Goal: Transaction & Acquisition: Purchase product/service

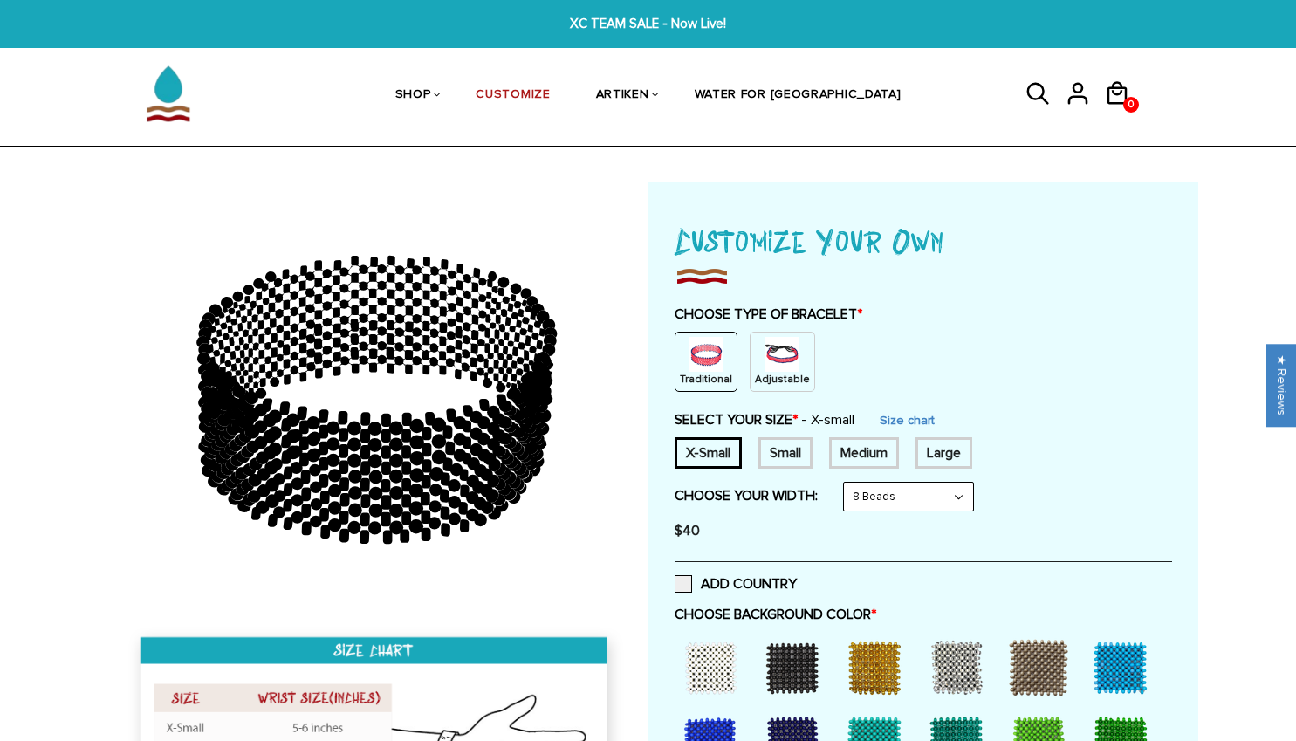
click at [767, 360] on img at bounding box center [781, 354] width 35 height 35
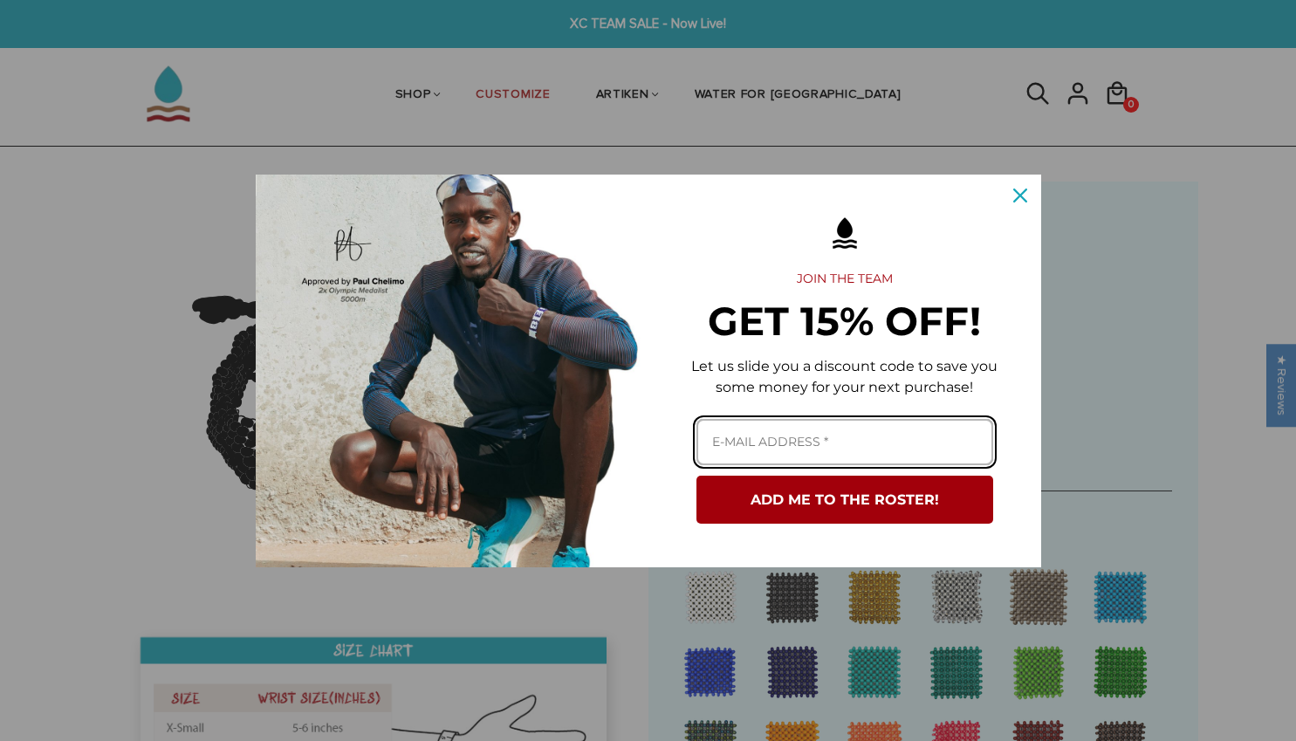
click at [883, 440] on input "Email field" at bounding box center [844, 442] width 297 height 46
type input "[EMAIL_ADDRESS][DOMAIN_NAME]"
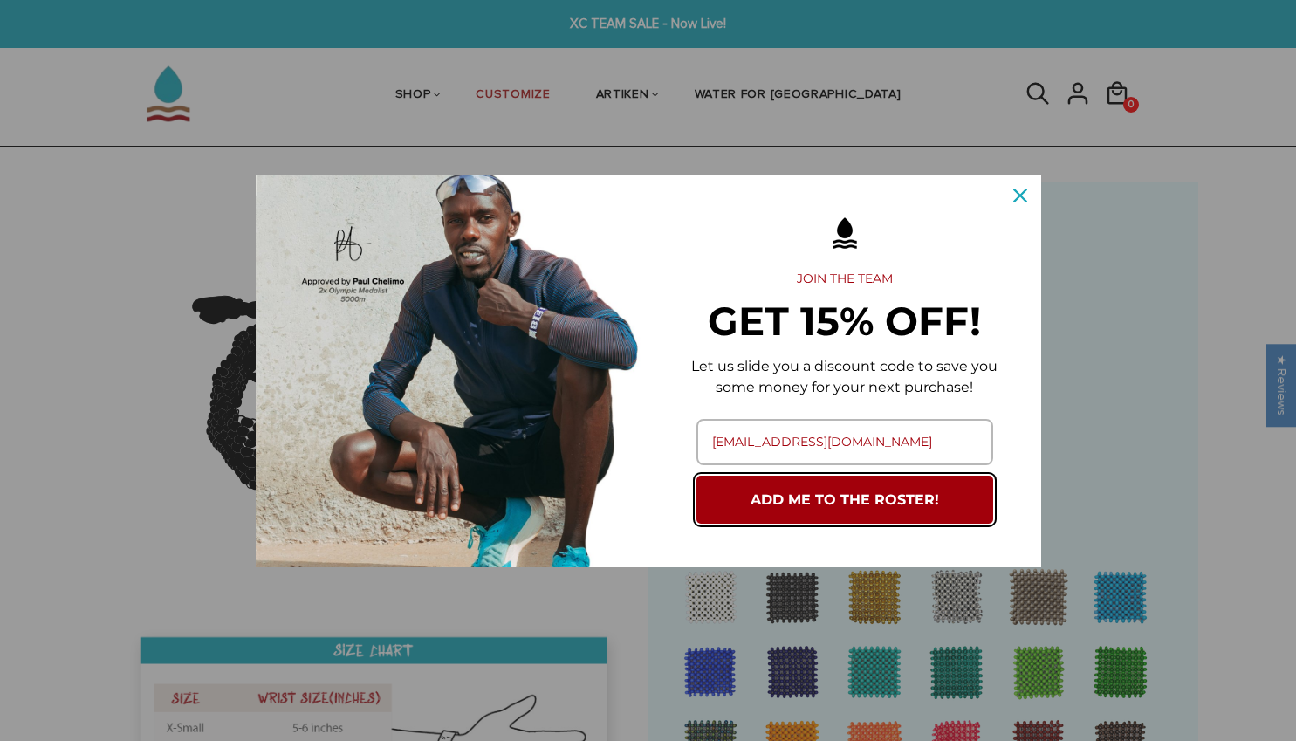
click at [854, 496] on button "ADD ME TO THE ROSTER!" at bounding box center [844, 499] width 297 height 48
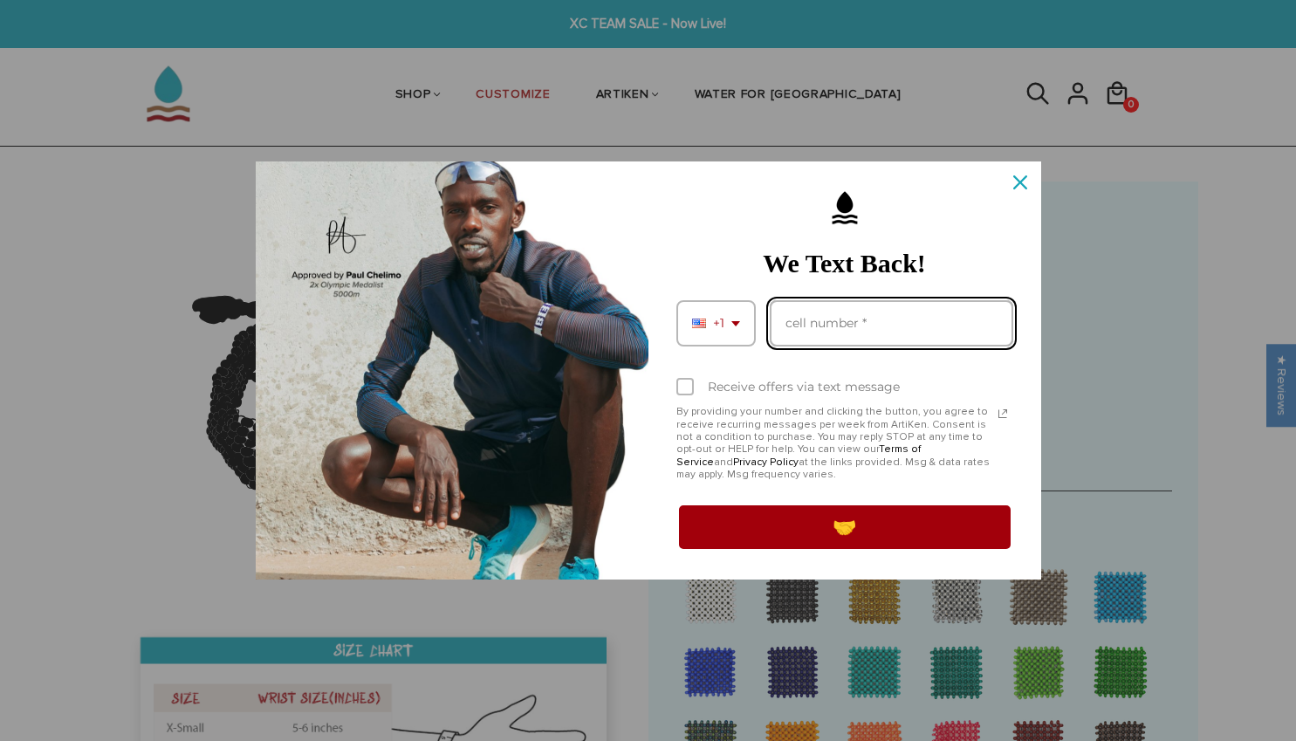
click at [860, 334] on input "Phone number field" at bounding box center [890, 323] width 243 height 46
type input "13046448118"
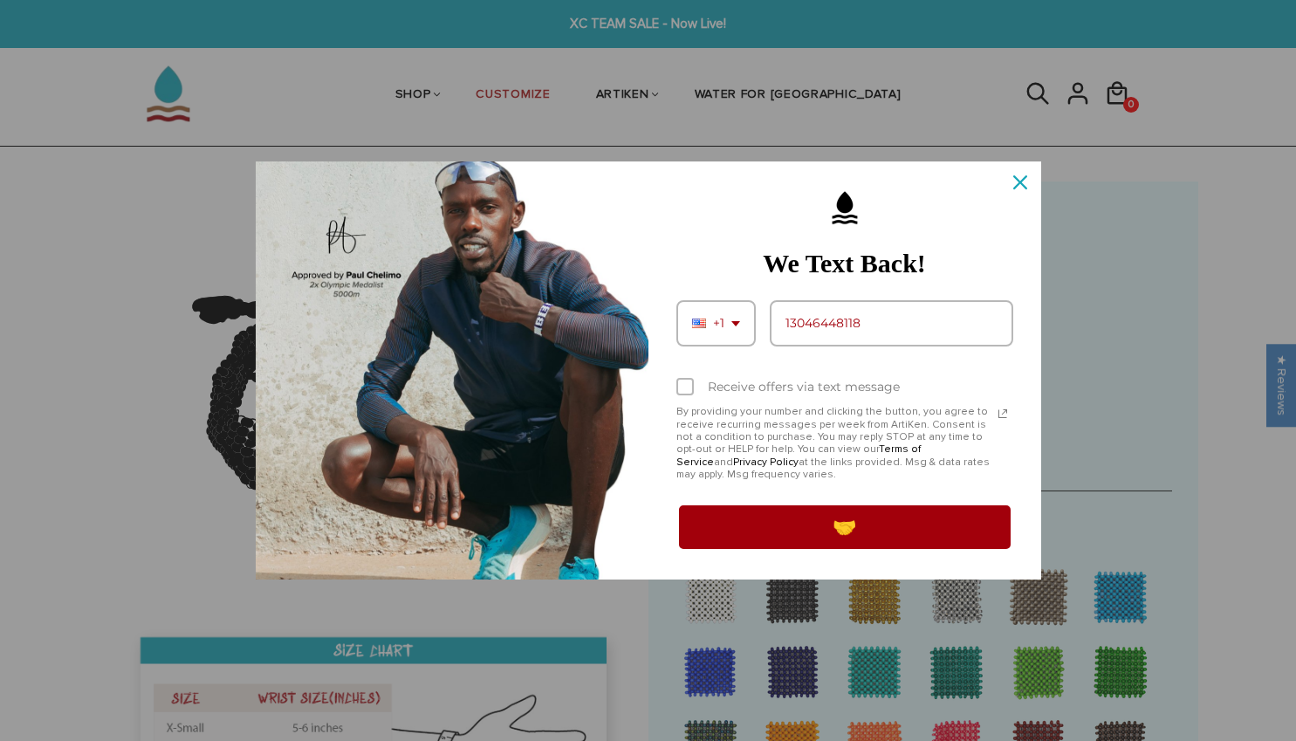
click at [691, 391] on div "Marketing offer form" at bounding box center [684, 386] width 17 height 17
click at [687, 391] on input "Receive offers via text message" at bounding box center [681, 388] width 11 height 11
checkbox input "true"
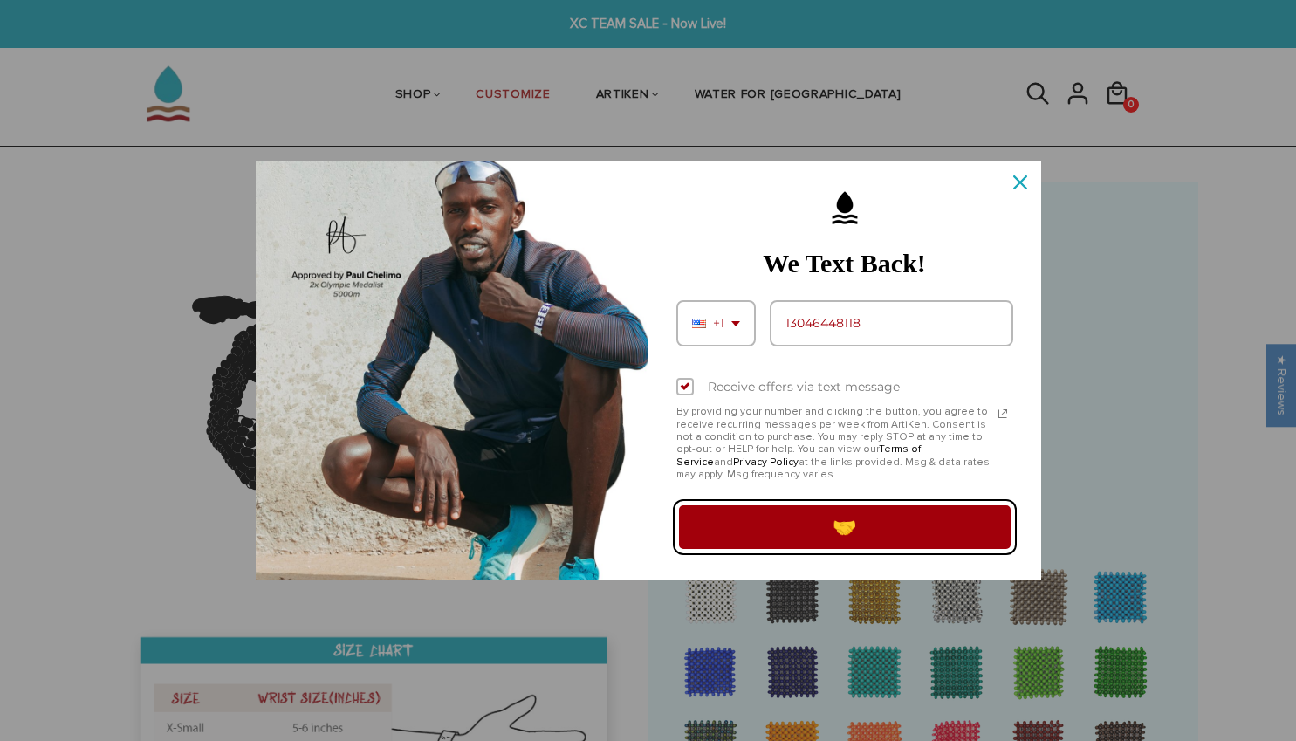
click at [777, 532] on button "🤝" at bounding box center [844, 527] width 337 height 49
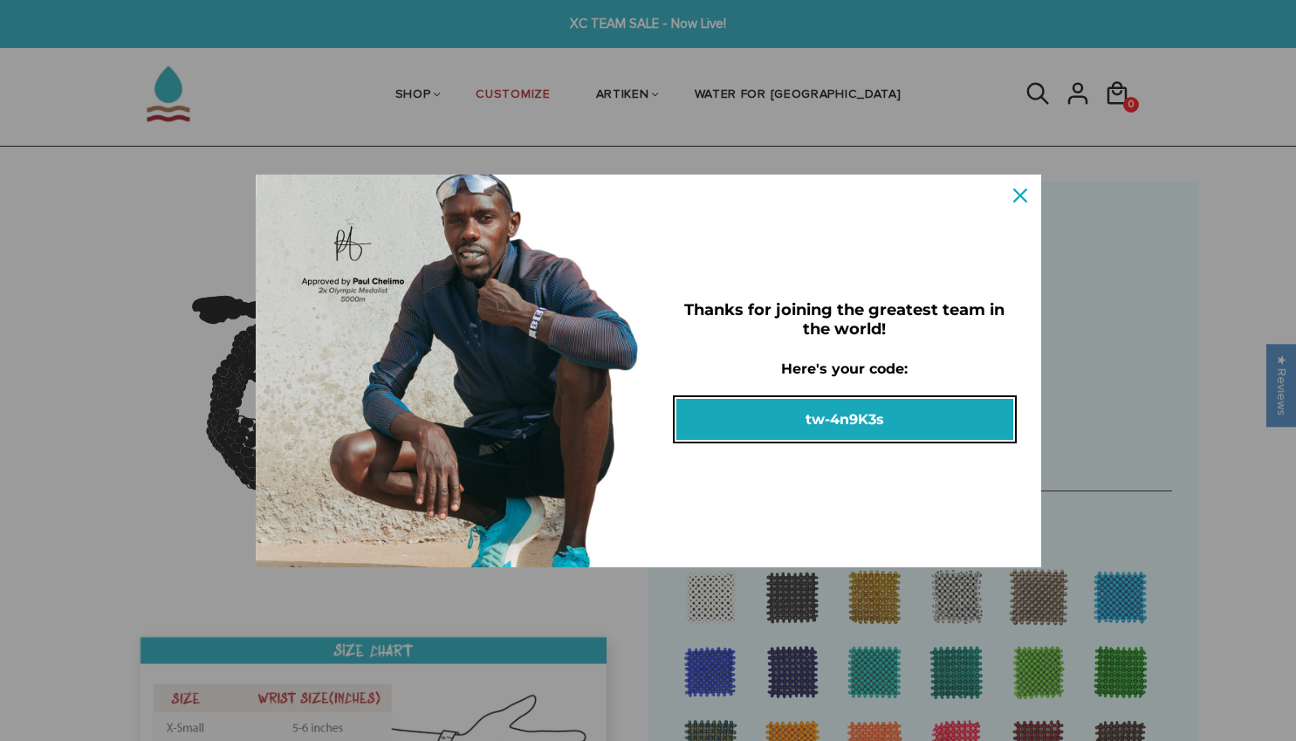
click at [872, 428] on button "tw-4n9K3s" at bounding box center [844, 419] width 337 height 41
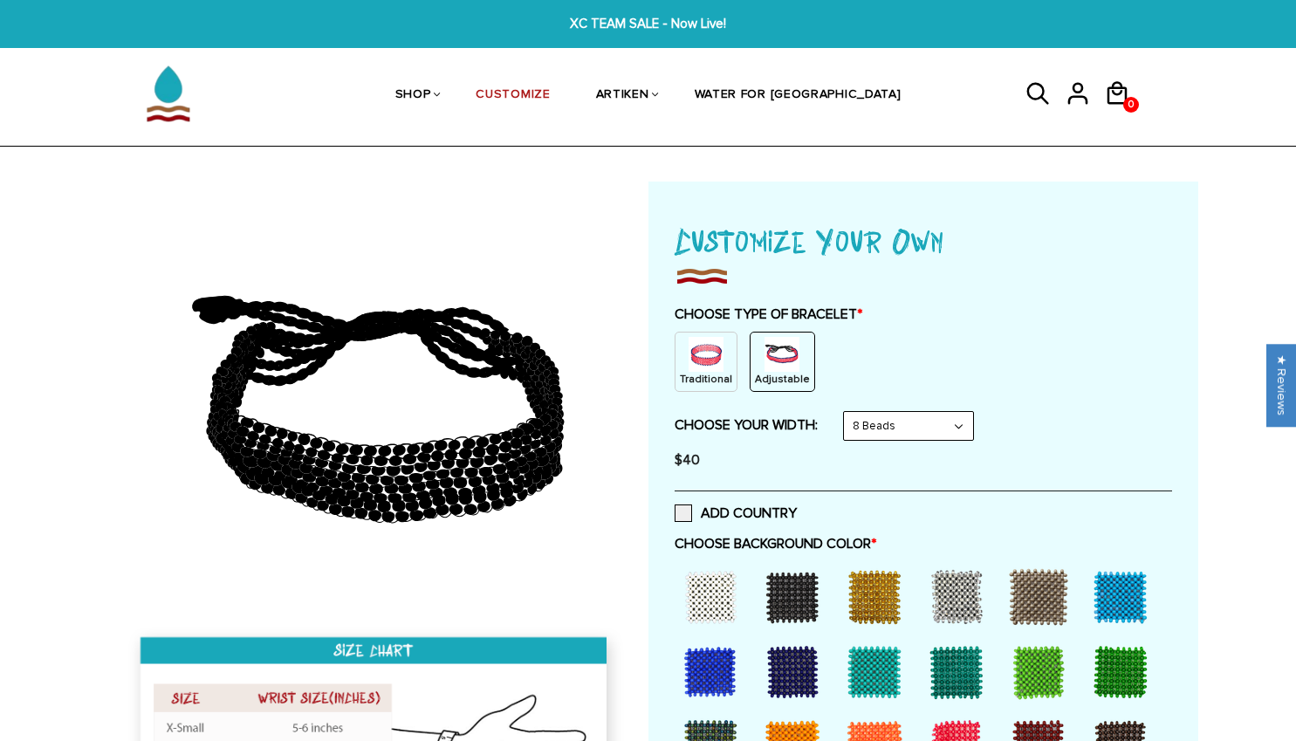
click at [916, 425] on select "8 Beads 6 Beads 10 Beads" at bounding box center [908, 426] width 129 height 28
click at [916, 433] on select "8 Beads 6 Beads 10 Beads" at bounding box center [908, 426] width 129 height 28
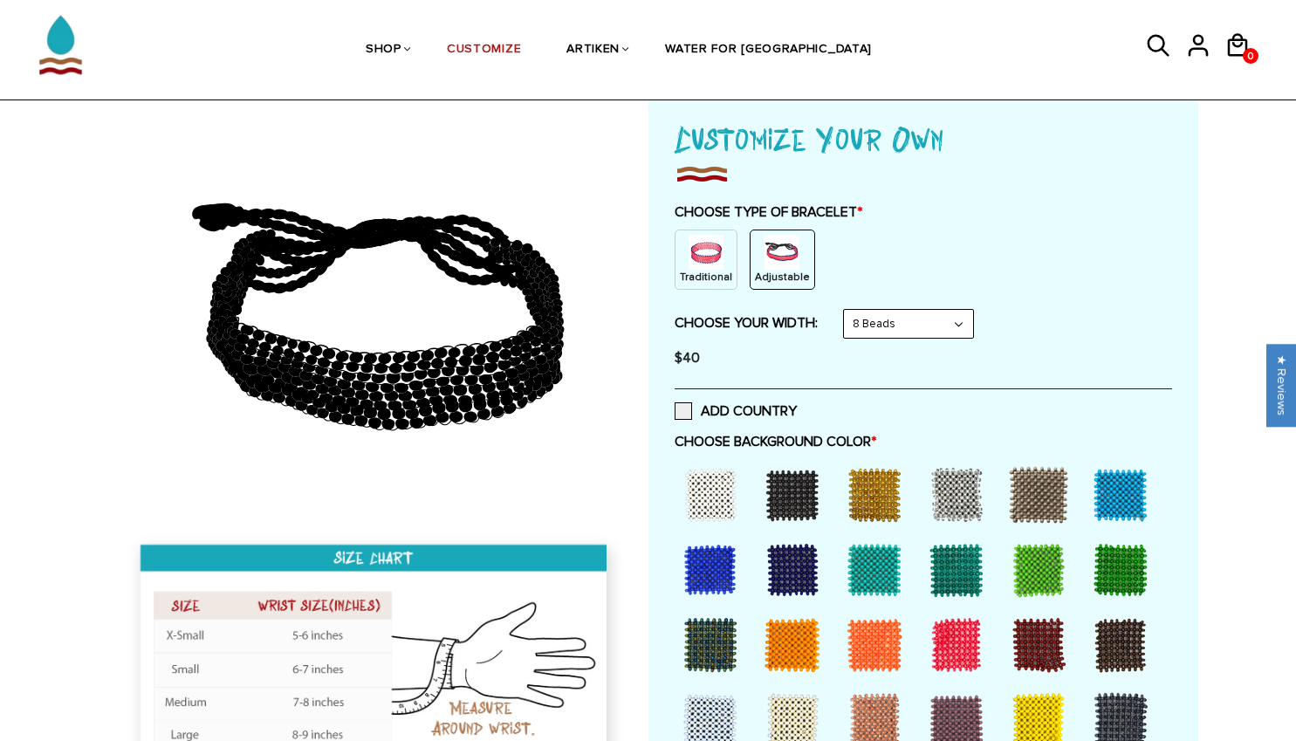
scroll to position [103, 0]
click at [1029, 625] on div at bounding box center [1038, 644] width 70 height 70
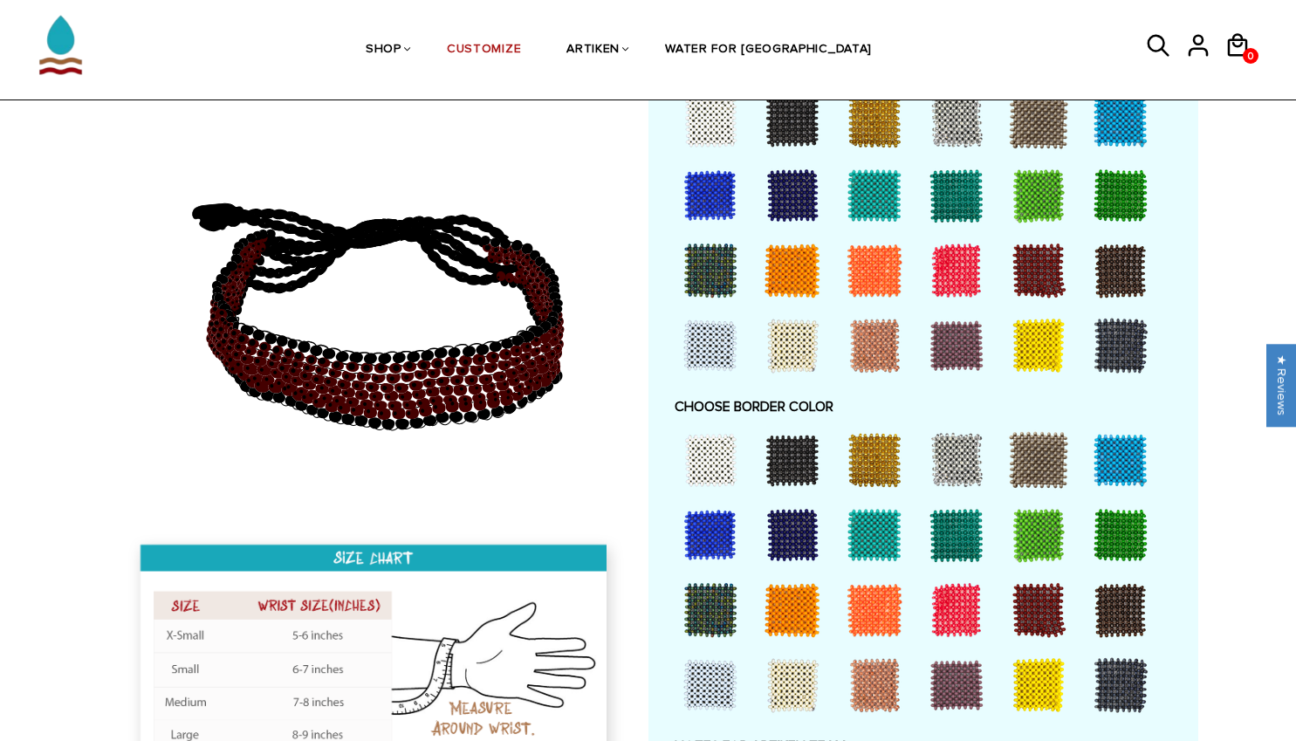
scroll to position [985, 0]
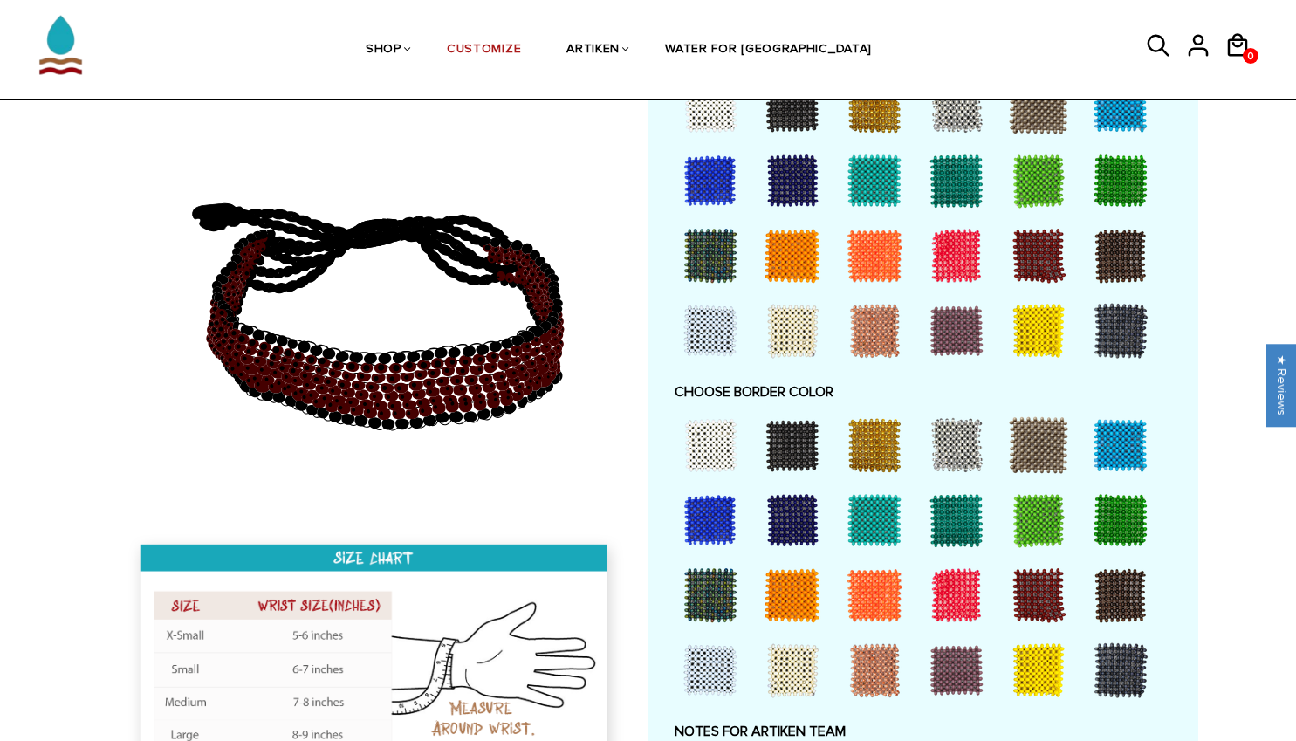
click at [715, 446] on div at bounding box center [710, 445] width 70 height 70
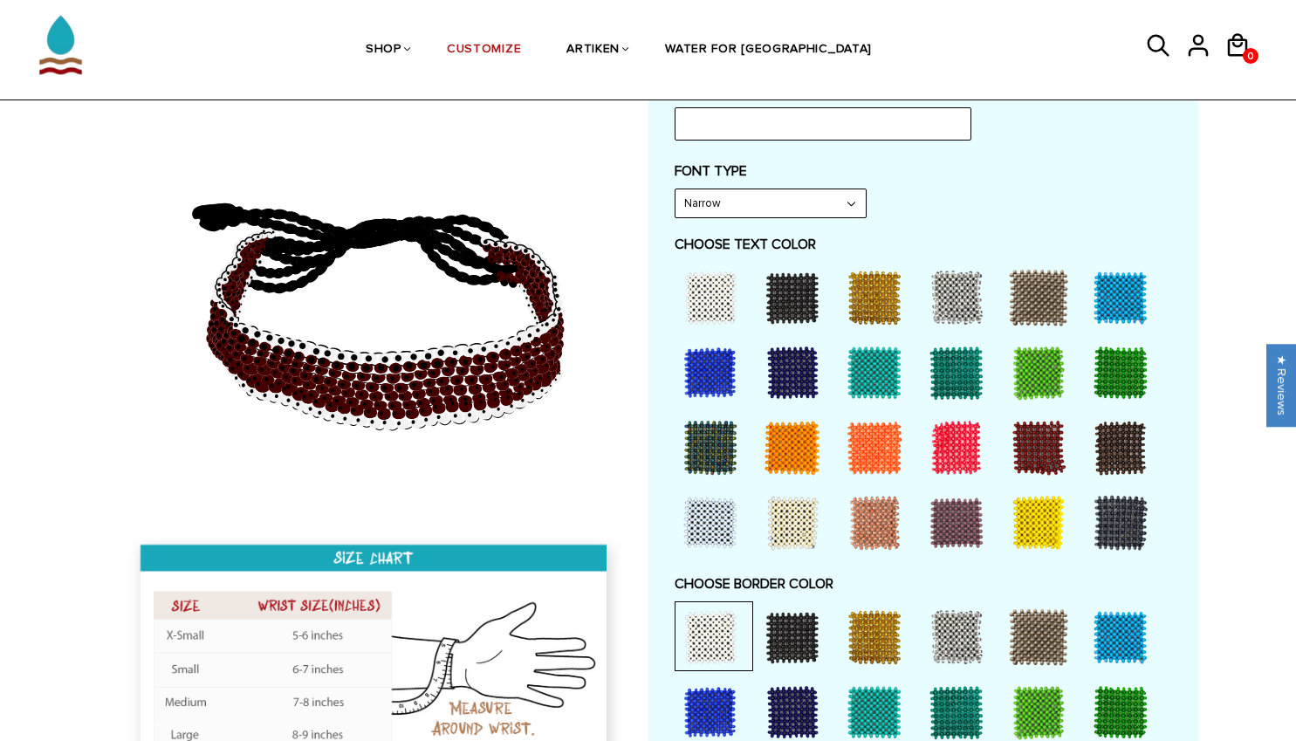
scroll to position [758, 0]
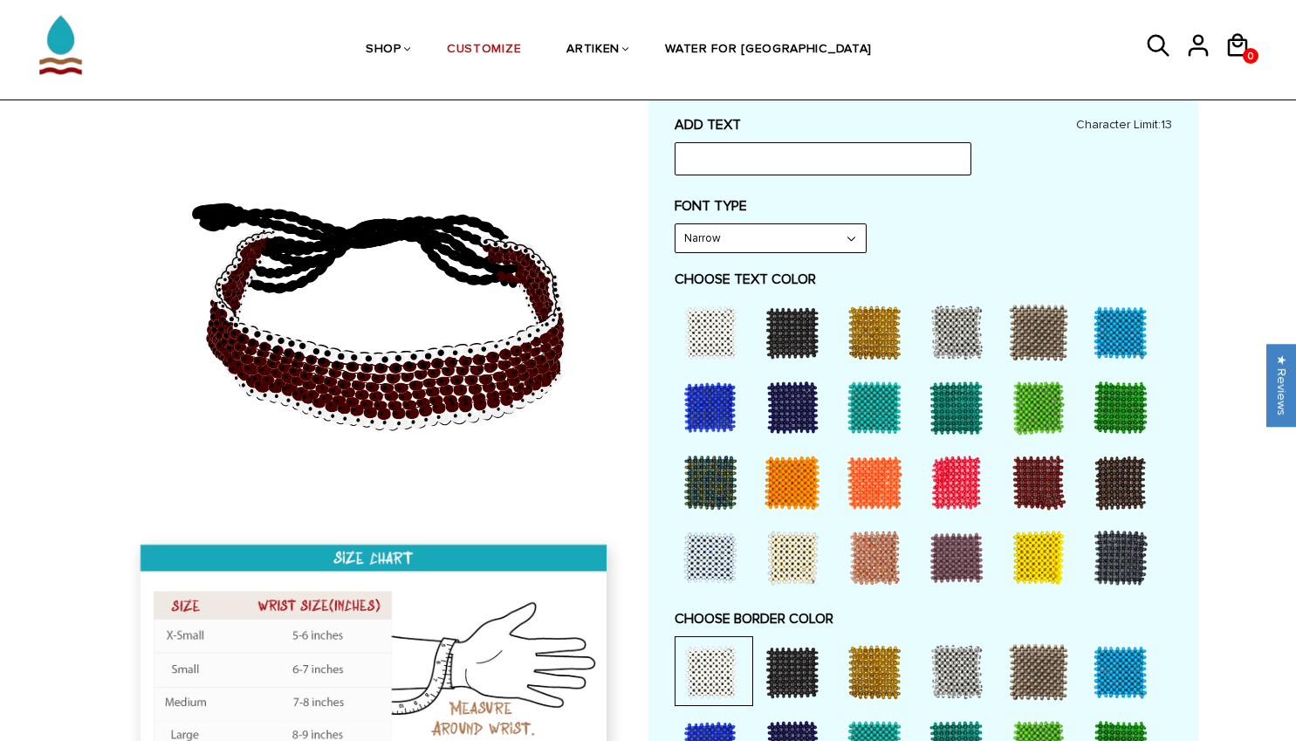
click at [940, 314] on div at bounding box center [956, 333] width 70 height 70
click at [1102, 540] on div at bounding box center [1120, 558] width 70 height 70
click at [786, 336] on div at bounding box center [792, 333] width 70 height 70
click at [771, 154] on input "text" at bounding box center [822, 158] width 297 height 33
type input "Concord XC"
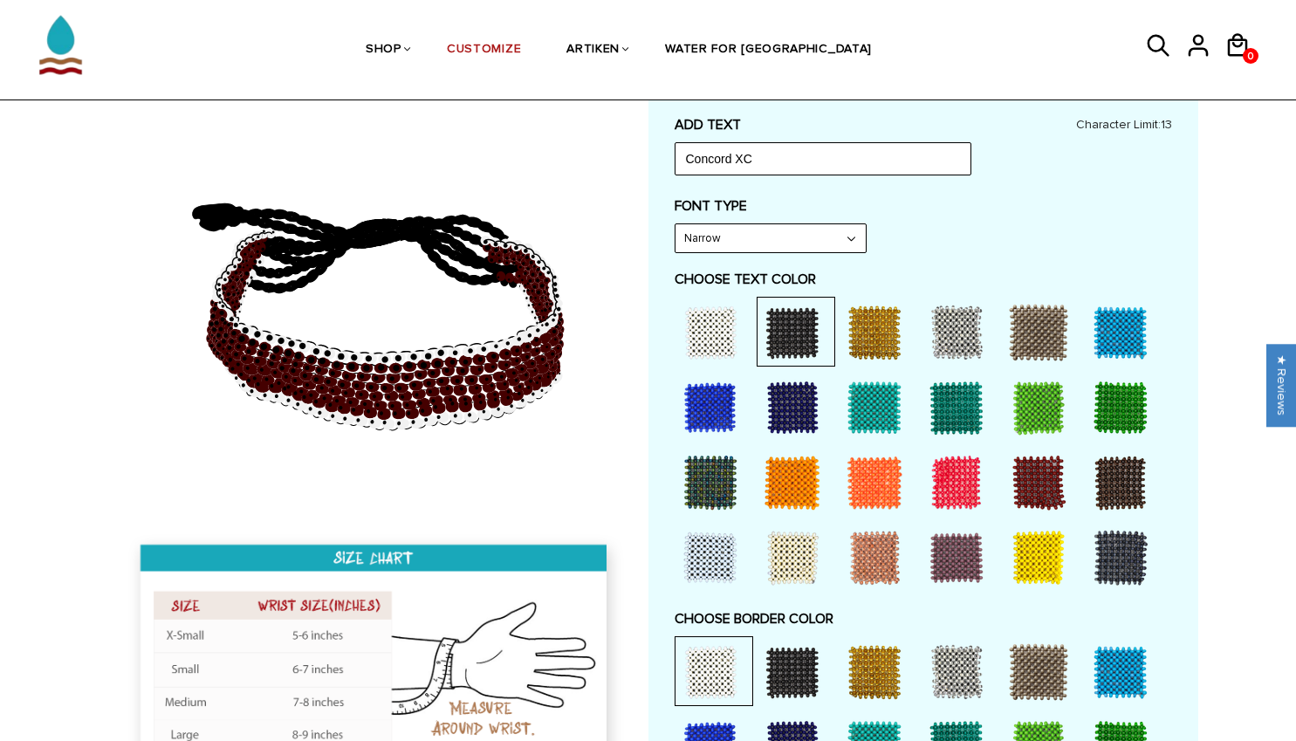
click at [968, 188] on div "ADD TEXT Concord XC Character Limit: 13 FONT TYPE Bold Bold FONT TYPE Narrow Na…" at bounding box center [922, 526] width 497 height 820
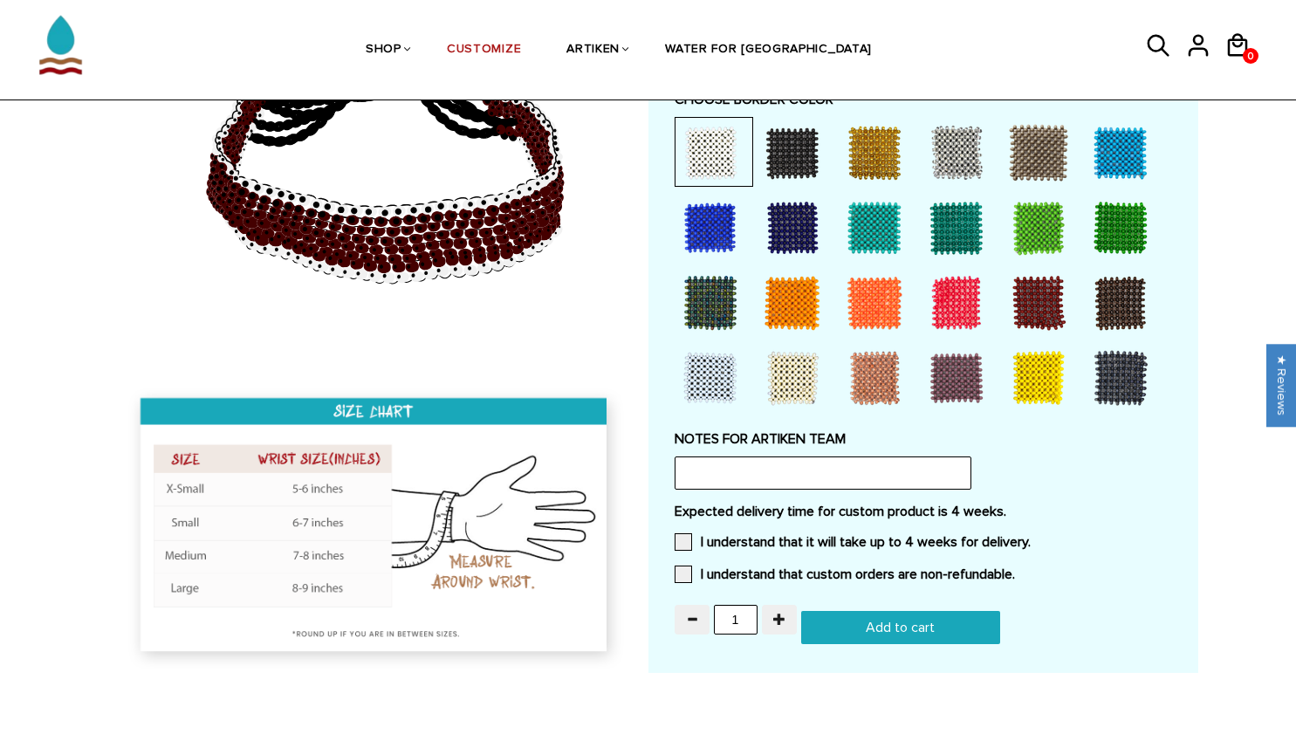
scroll to position [1278, 0]
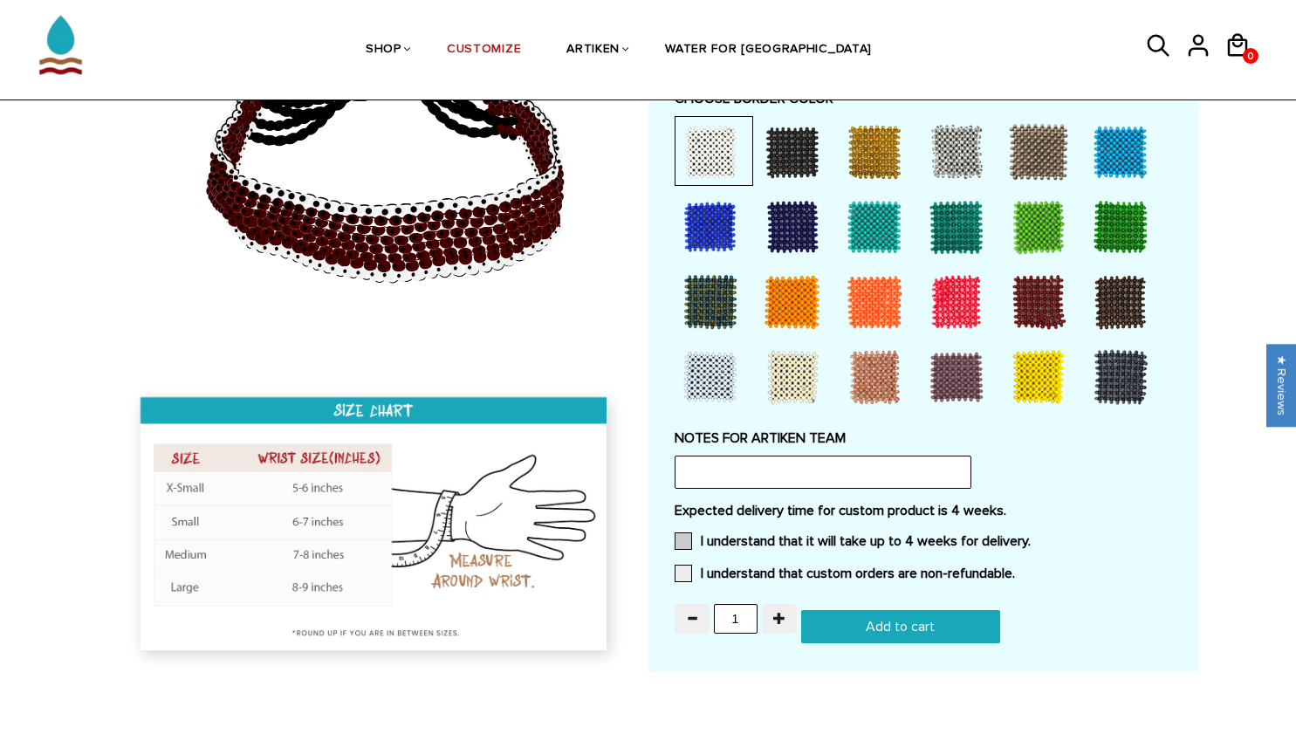
click at [705, 532] on label "I understand that it will take up to 4 weeks for delivery." at bounding box center [852, 540] width 356 height 17
click at [1030, 536] on input "I understand that it will take up to 4 weeks for delivery." at bounding box center [1030, 536] width 0 height 0
click at [720, 564] on label "I understand that custom orders are non-refundable." at bounding box center [844, 572] width 340 height 17
click at [1015, 568] on input "I understand that custom orders are non-refundable." at bounding box center [1015, 568] width 0 height 0
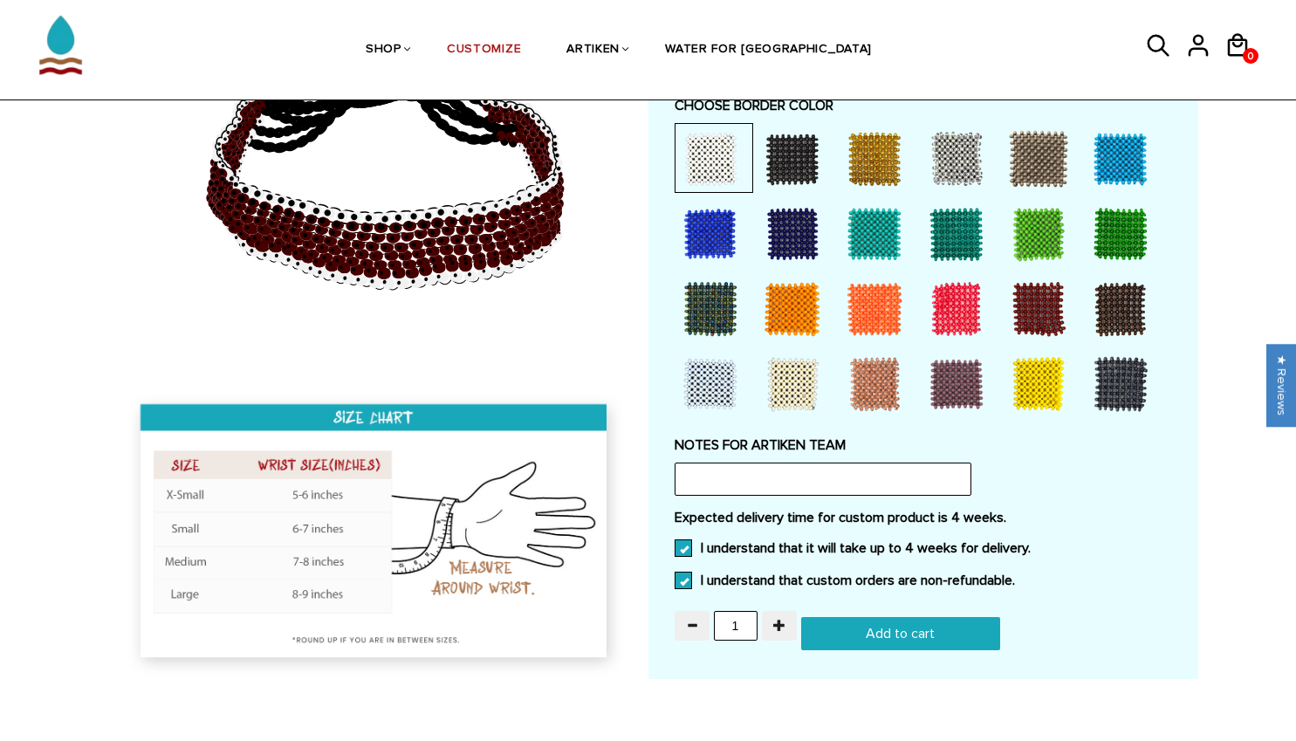
scroll to position [1270, 0]
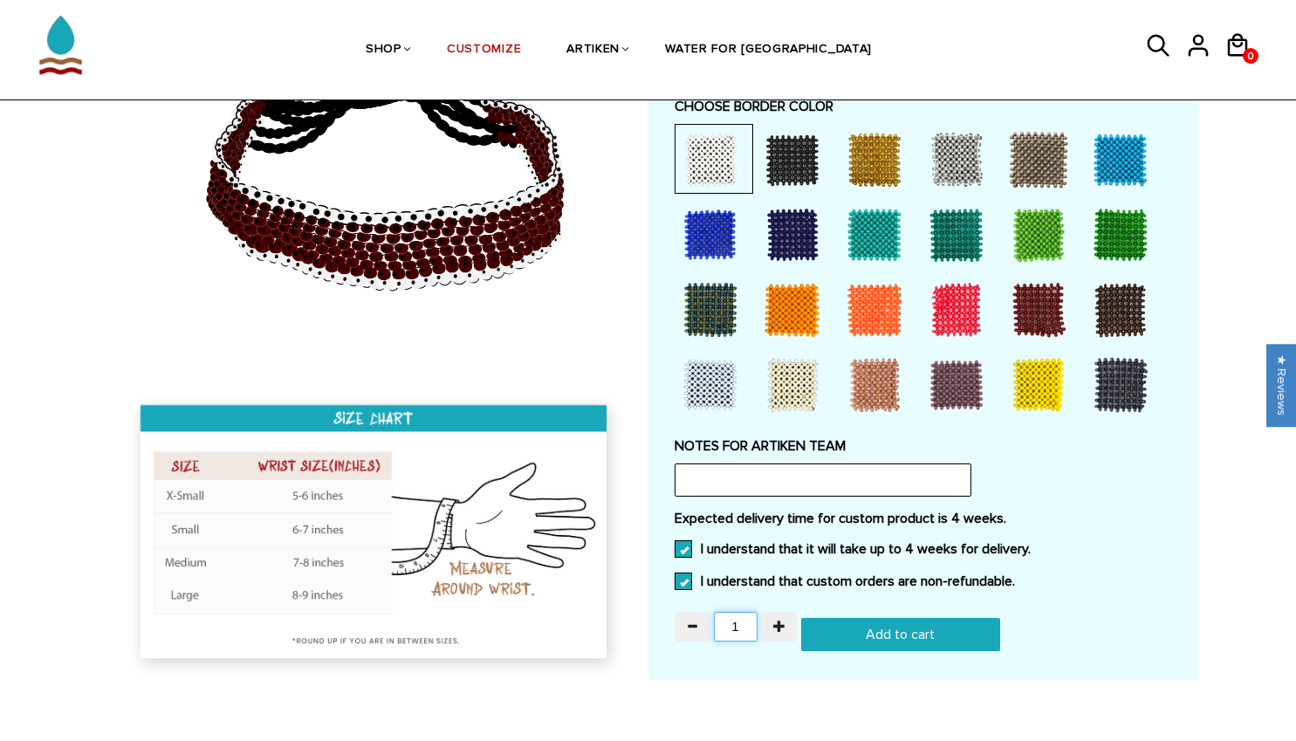
click at [740, 621] on input "1" at bounding box center [736, 627] width 44 height 30
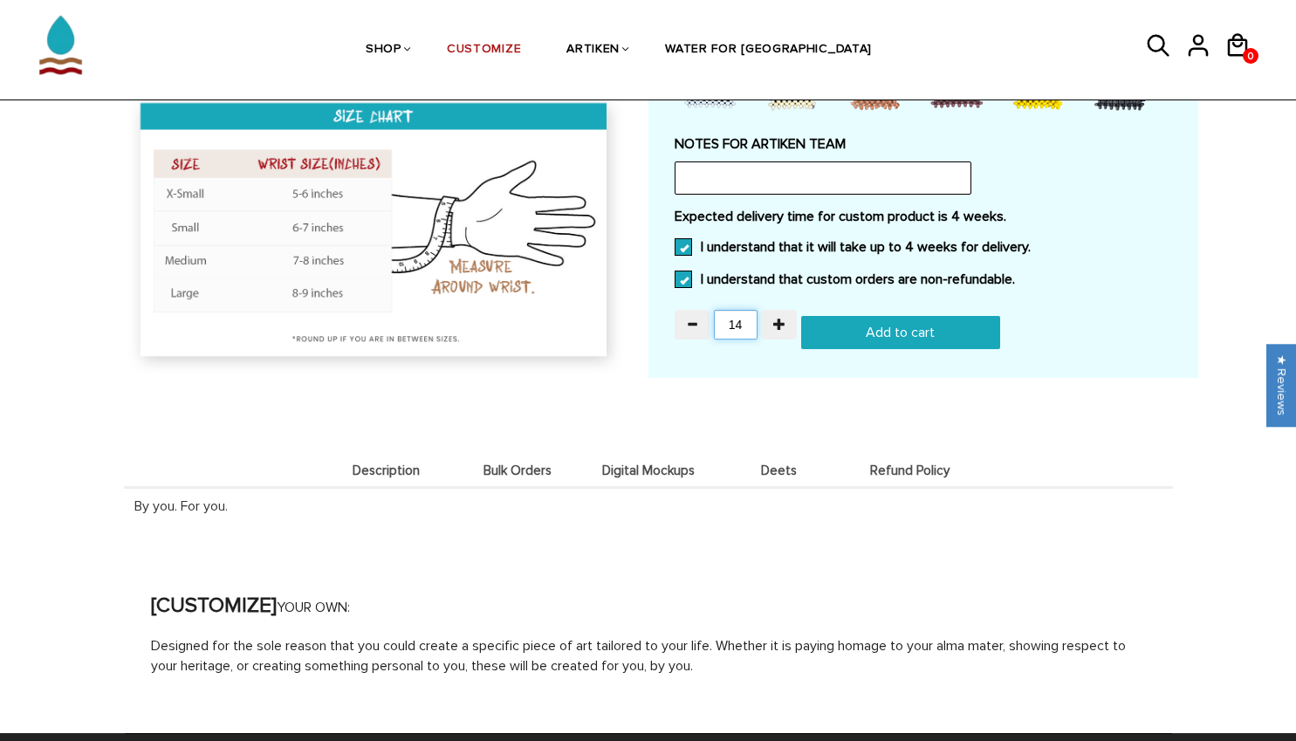
scroll to position [1573, 0]
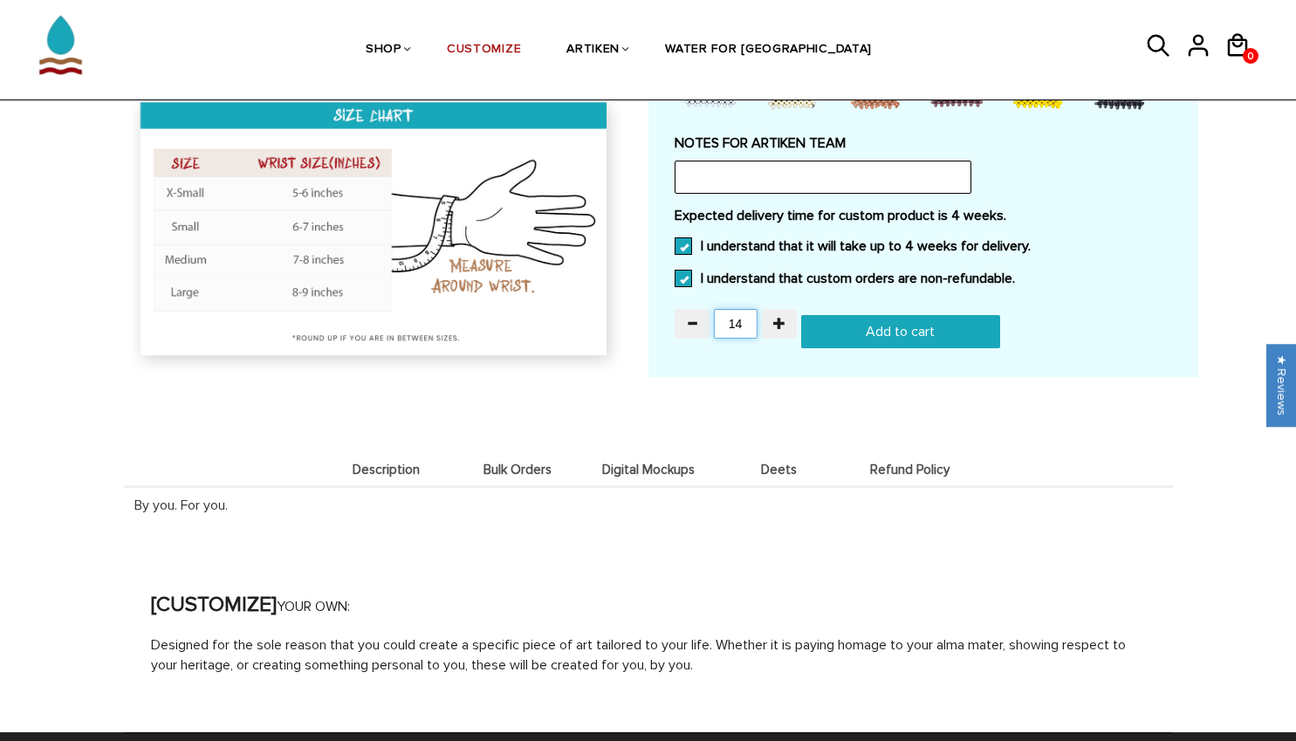
type input "14"
click at [907, 328] on input "Add to cart" at bounding box center [900, 331] width 199 height 33
type input "Add to cart"
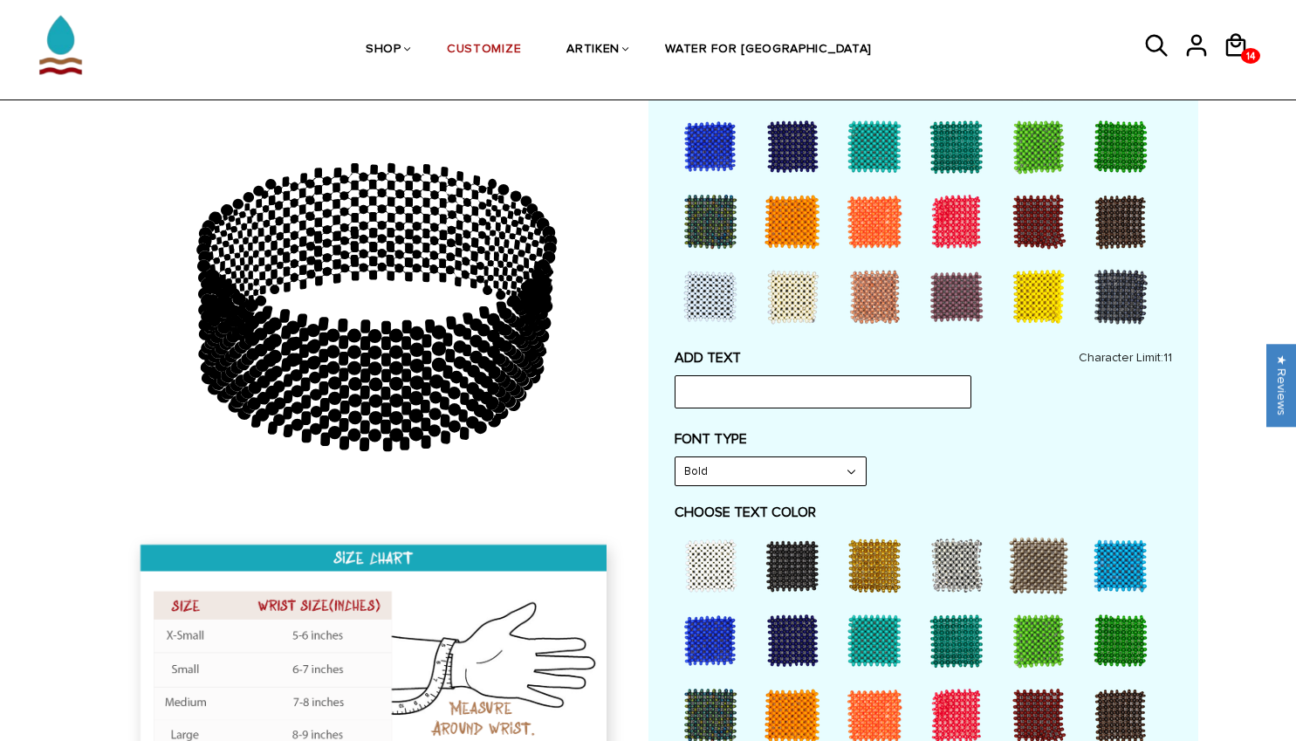
scroll to position [595, 0]
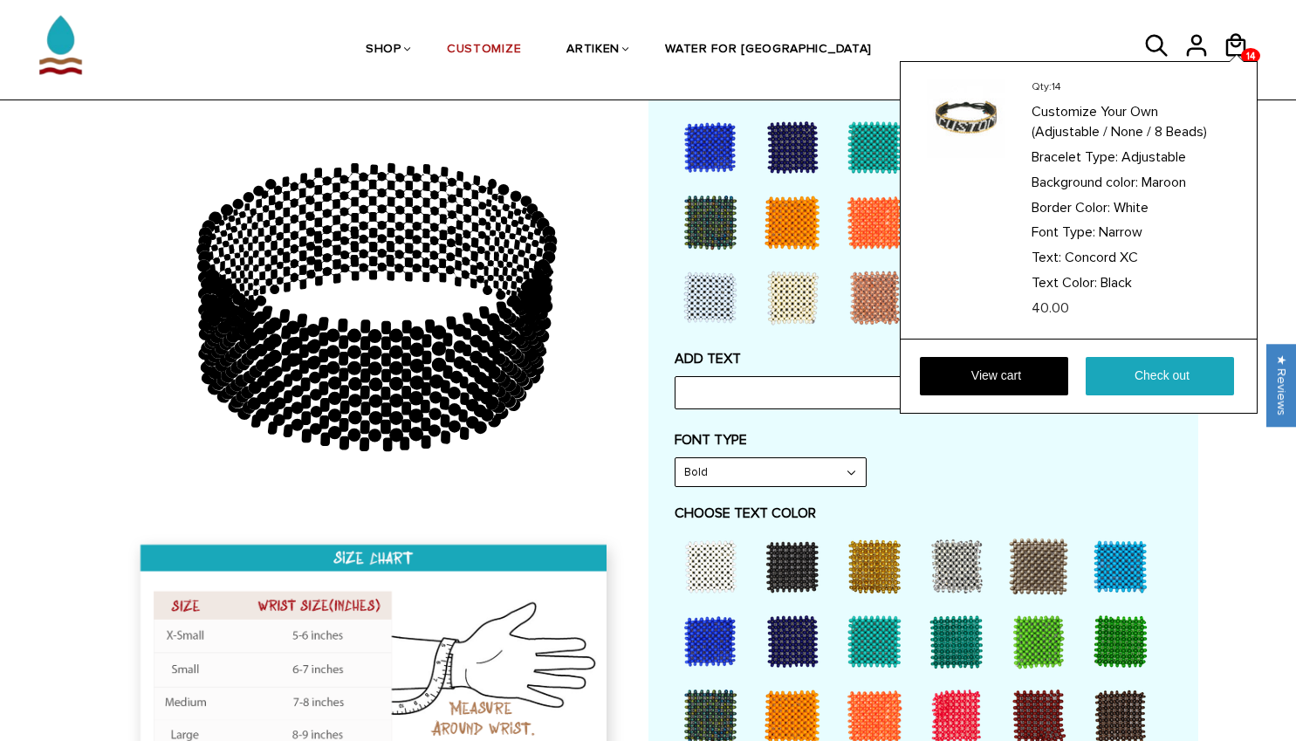
click at [1243, 61] on div "Qty: 14 Customize Your Own (Adjustable / None / 8 Beads) Bracelet Type: Adjusta…" at bounding box center [1078, 237] width 358 height 352
click at [1035, 360] on link "View cart" at bounding box center [994, 376] width 148 height 38
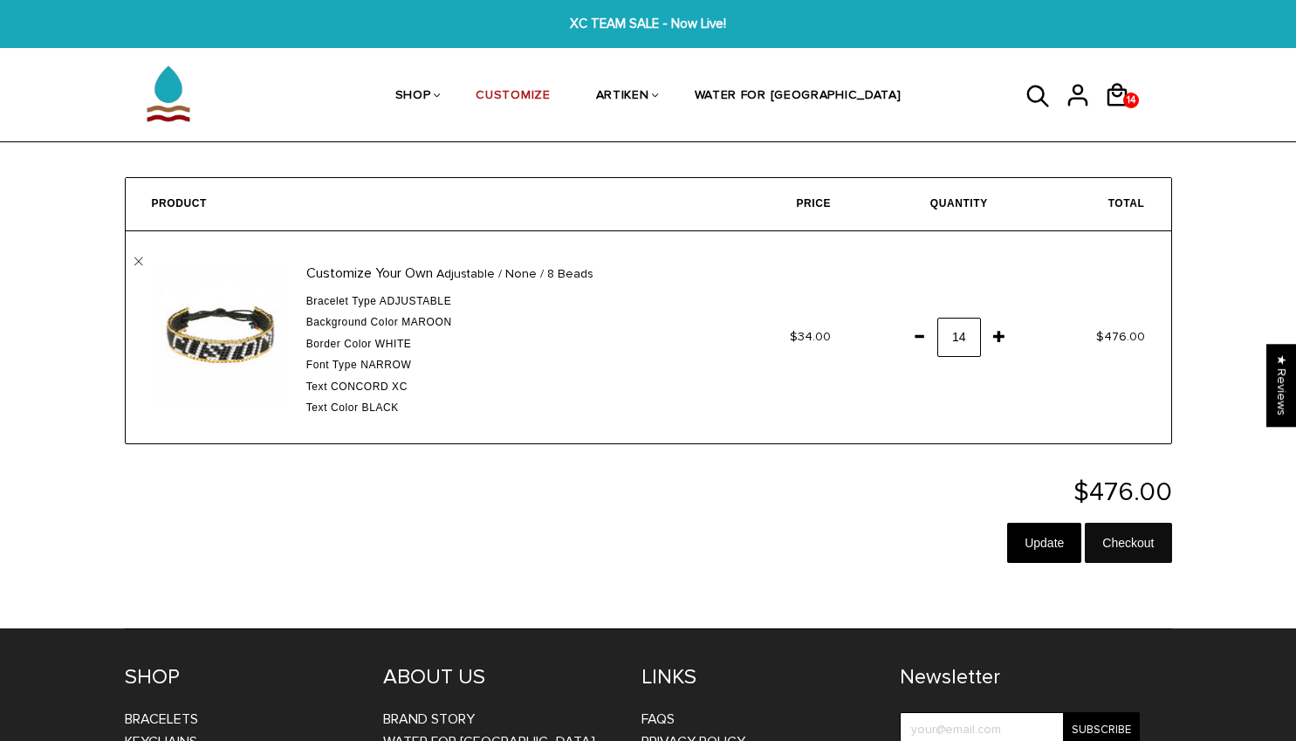
click at [1108, 535] on input "Checkout" at bounding box center [1127, 543] width 86 height 40
